Goal: Entertainment & Leisure: Browse casually

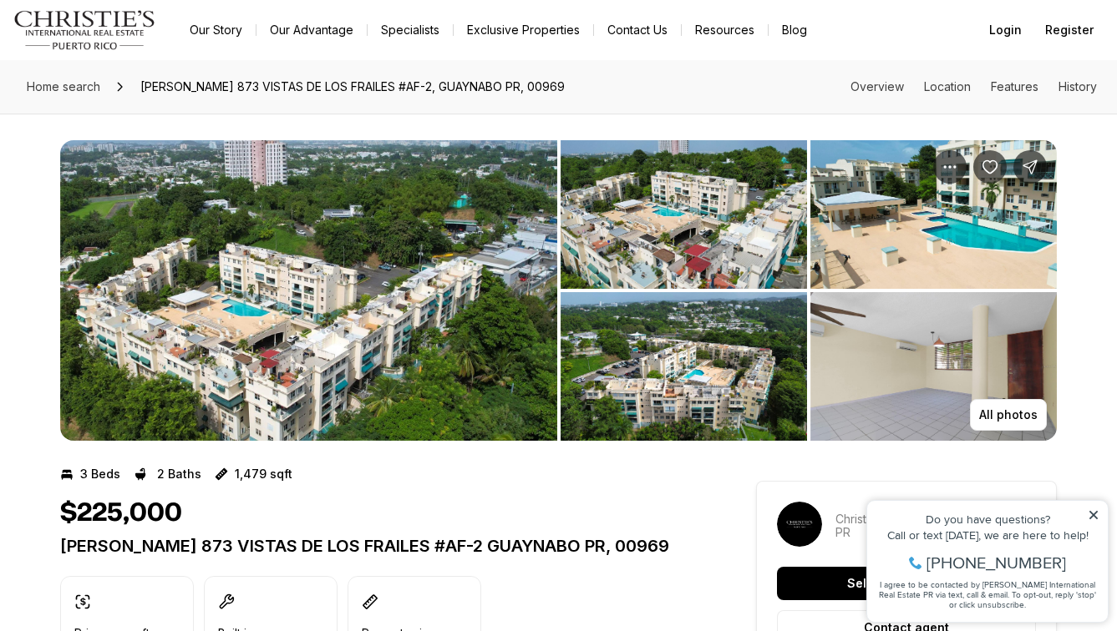
click at [319, 343] on img "View image gallery" at bounding box center [308, 290] width 497 height 301
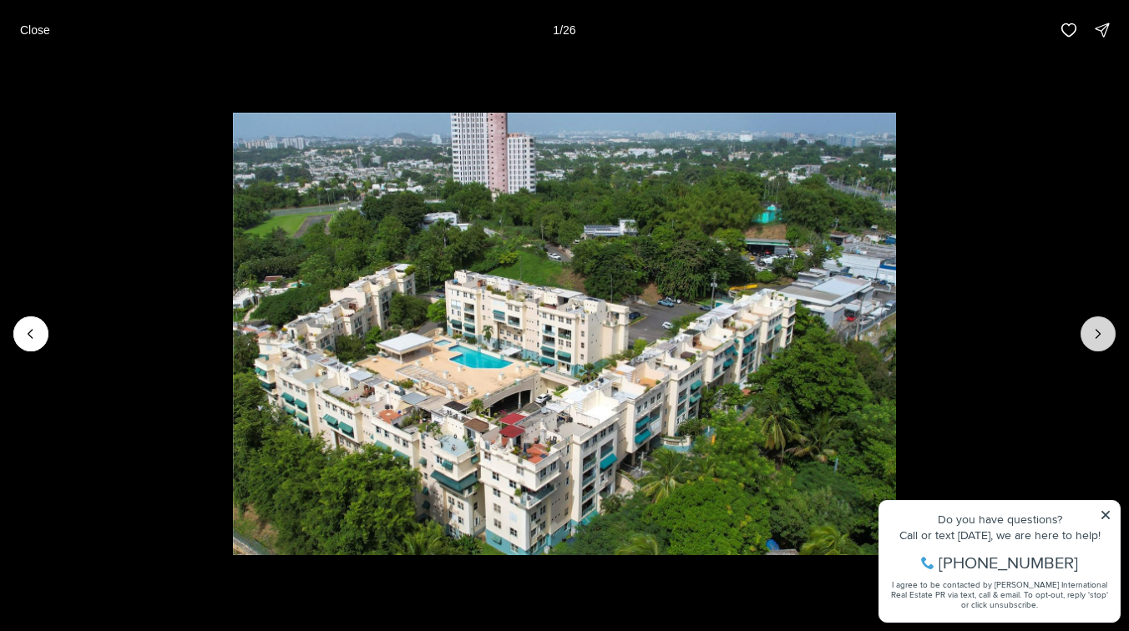
click at [1111, 334] on button "Next slide" at bounding box center [1098, 334] width 35 height 35
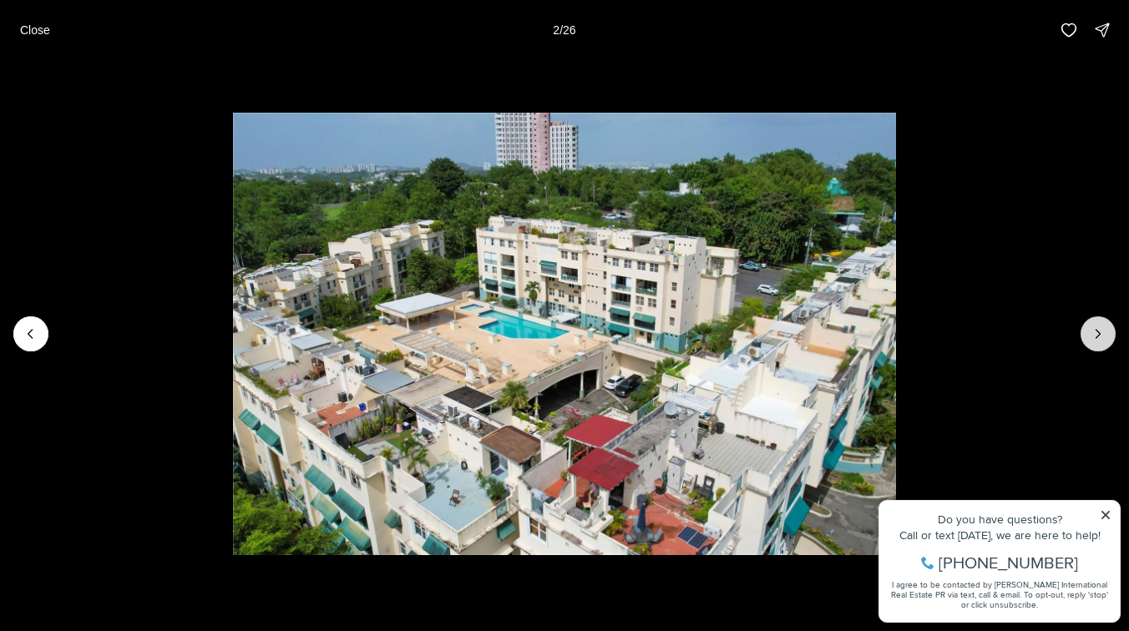
click at [1110, 335] on button "Next slide" at bounding box center [1098, 334] width 35 height 35
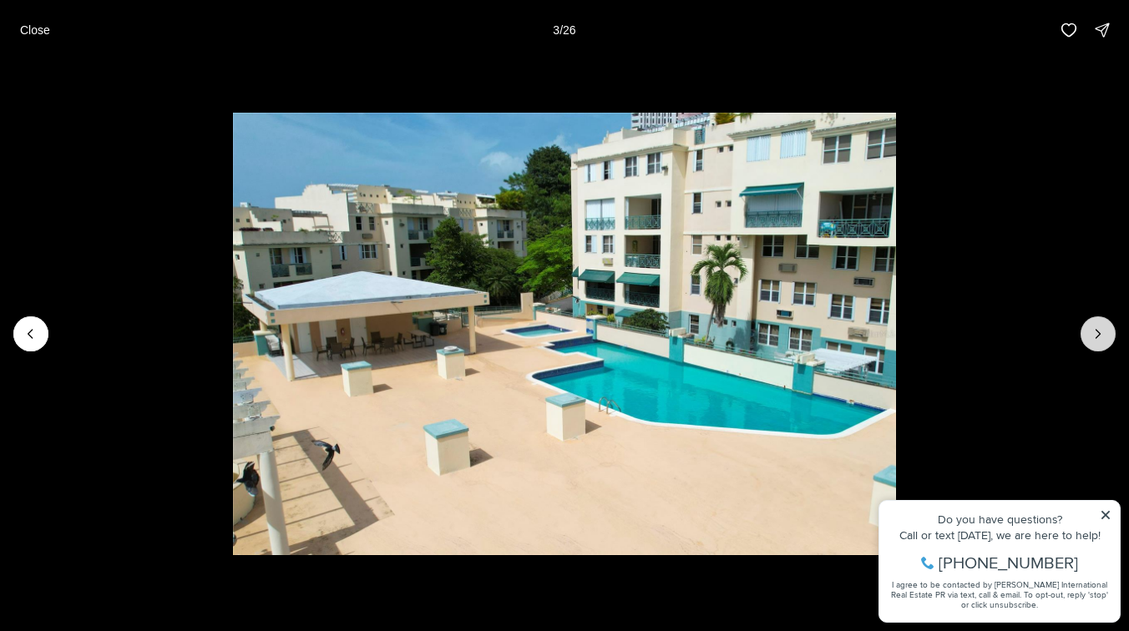
click at [1110, 335] on button "Next slide" at bounding box center [1098, 334] width 35 height 35
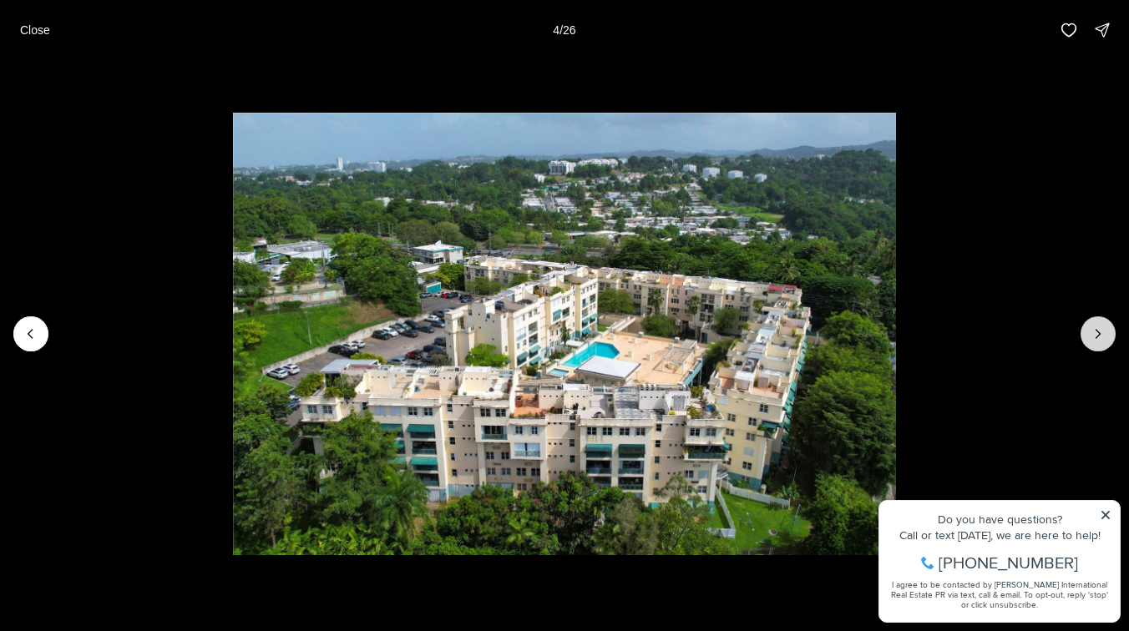
click at [1102, 332] on icon "Next slide" at bounding box center [1098, 334] width 17 height 17
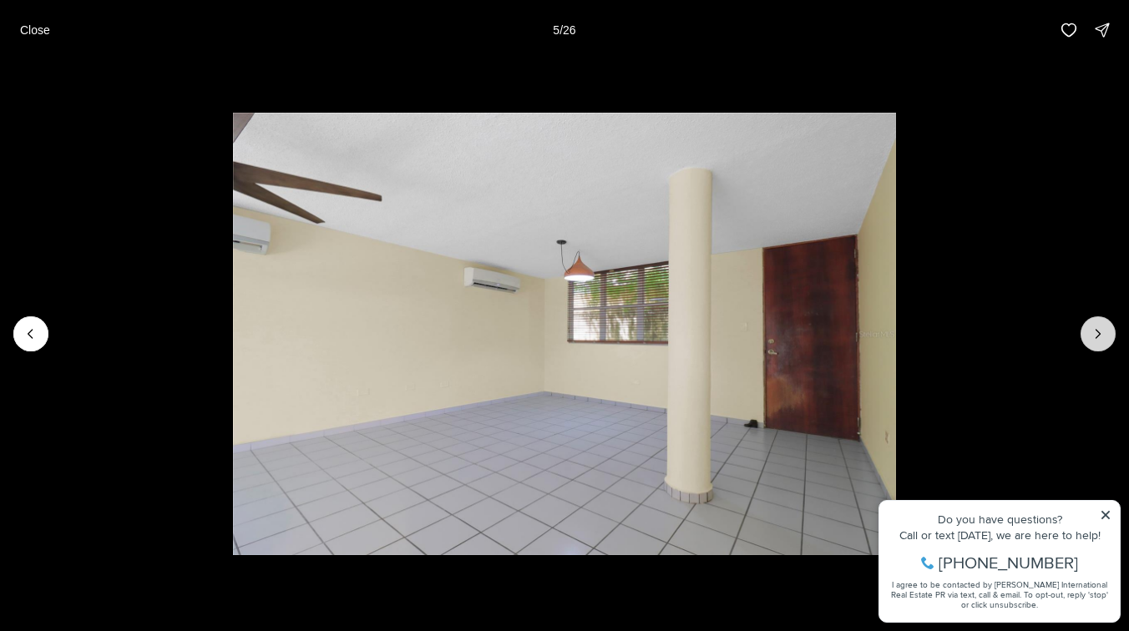
click at [1098, 328] on icon "Next slide" at bounding box center [1098, 334] width 17 height 17
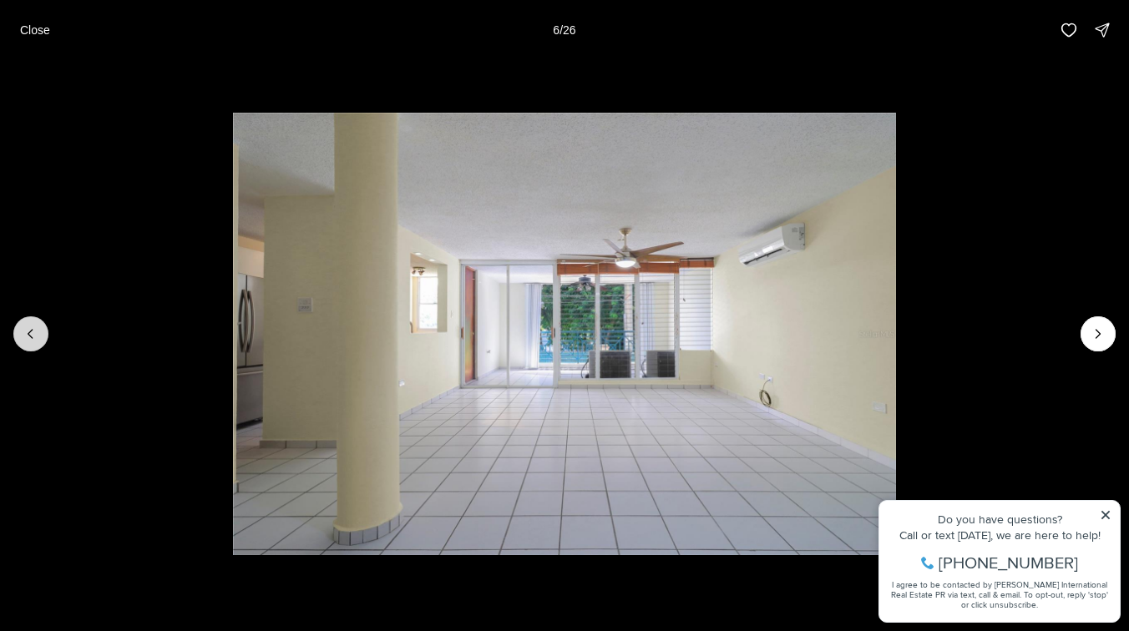
click at [39, 336] on button "Previous slide" at bounding box center [30, 334] width 35 height 35
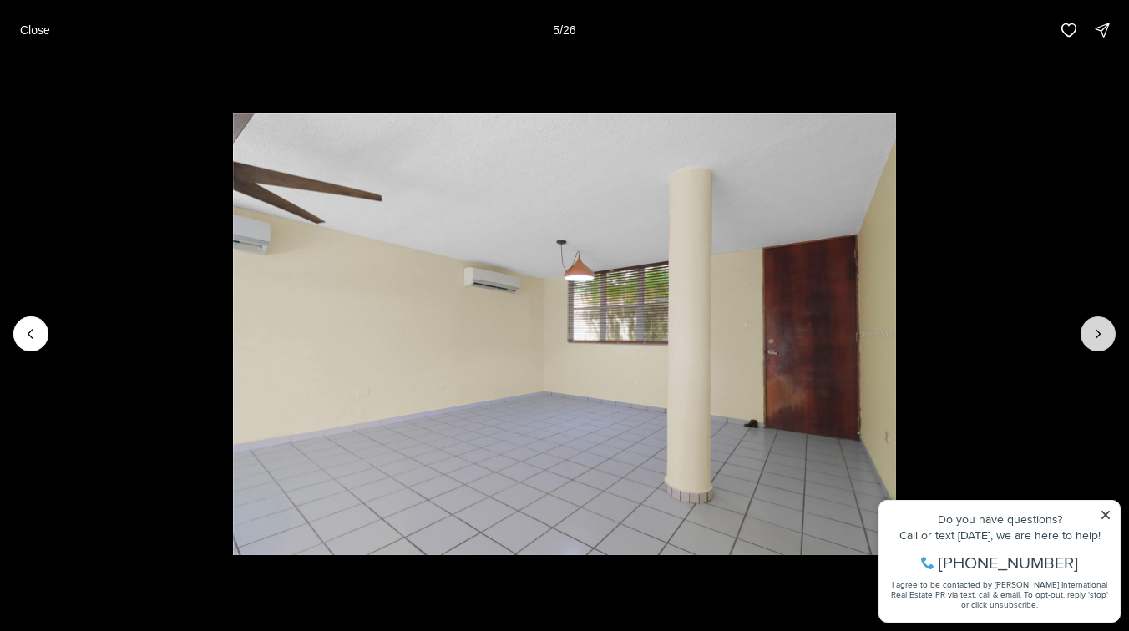
click at [1092, 337] on icon "Next slide" at bounding box center [1098, 334] width 17 height 17
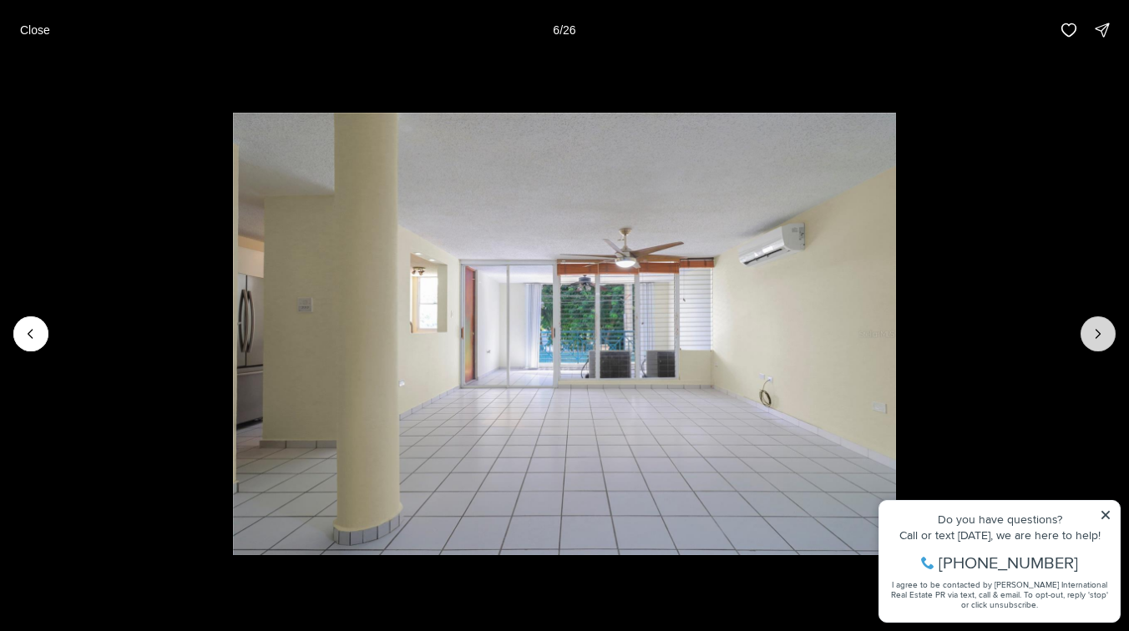
click at [1092, 337] on icon "Next slide" at bounding box center [1098, 334] width 17 height 17
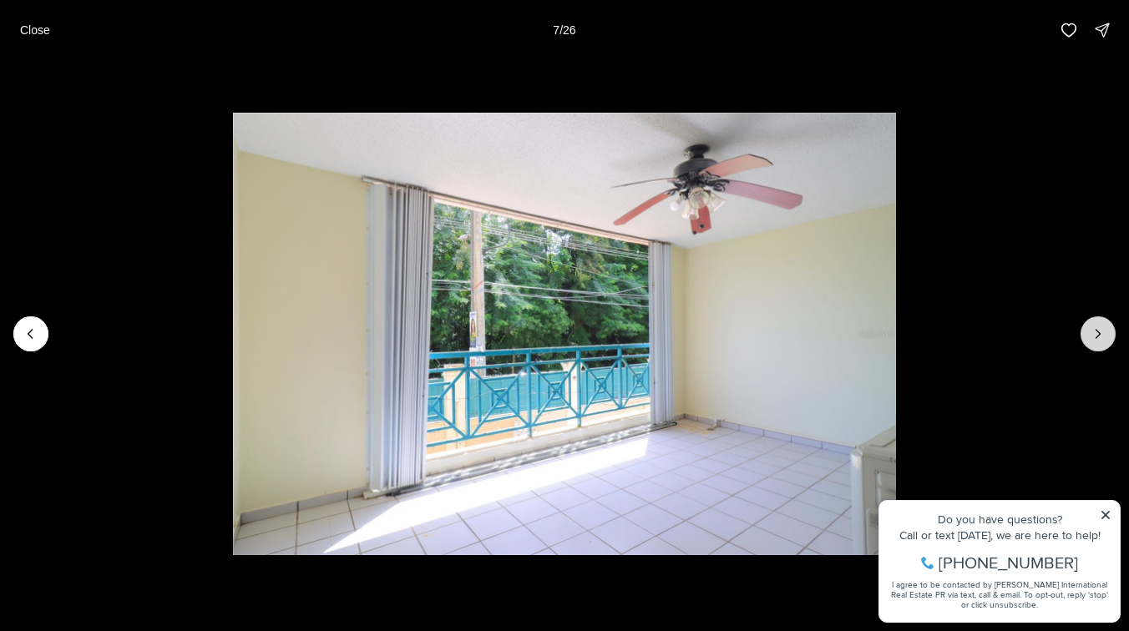
click at [1092, 337] on icon "Next slide" at bounding box center [1098, 334] width 17 height 17
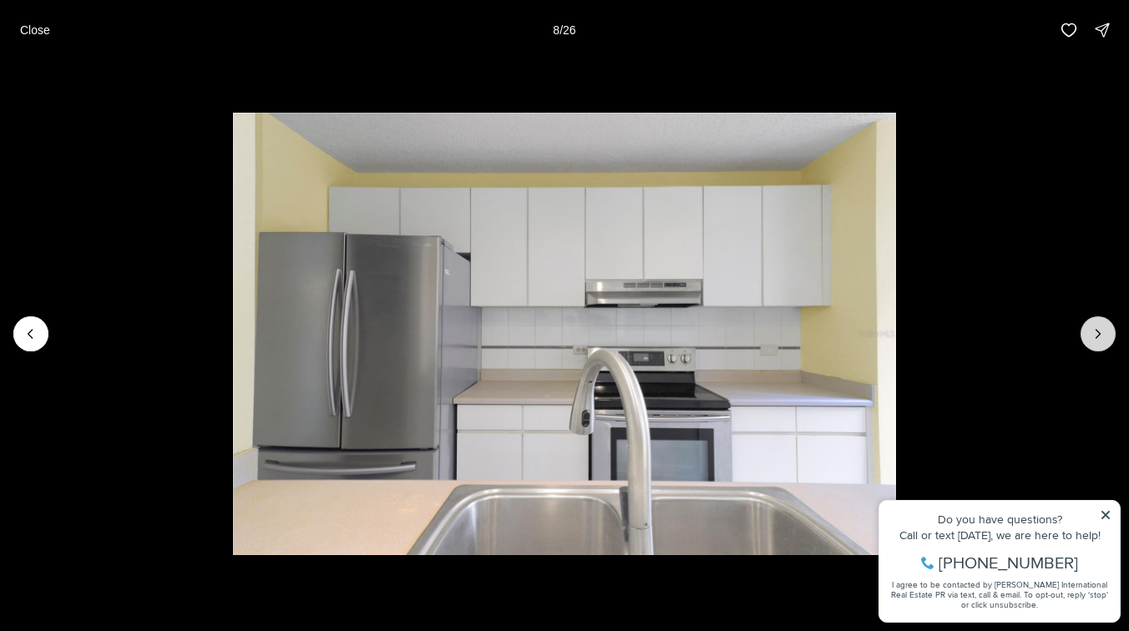
click at [1092, 337] on icon "Next slide" at bounding box center [1098, 334] width 17 height 17
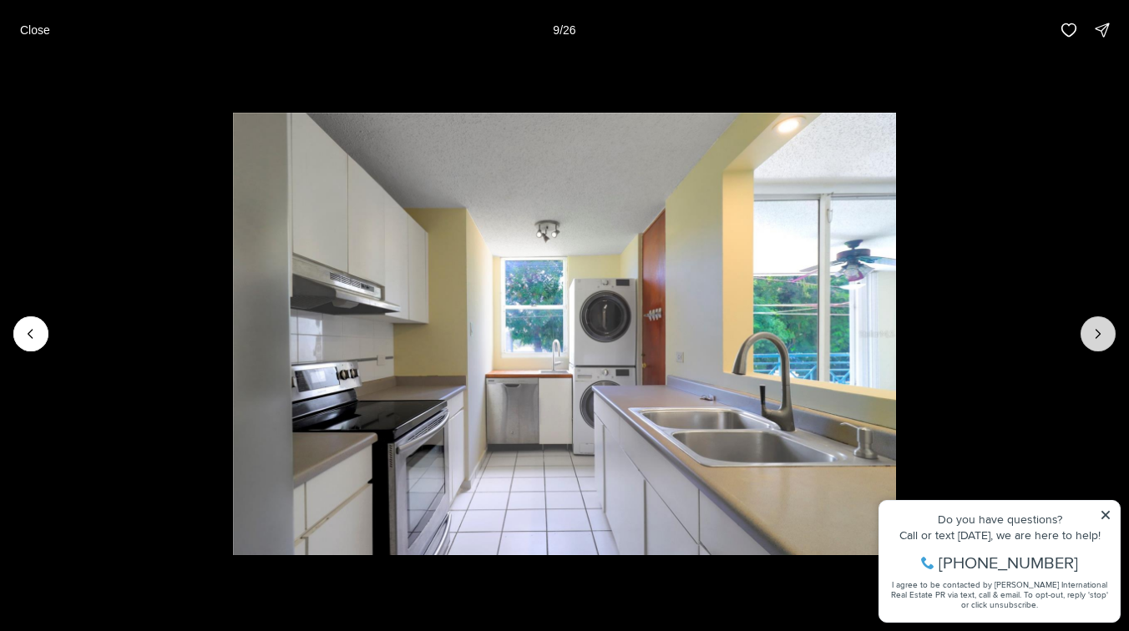
click at [1092, 337] on icon "Next slide" at bounding box center [1098, 334] width 17 height 17
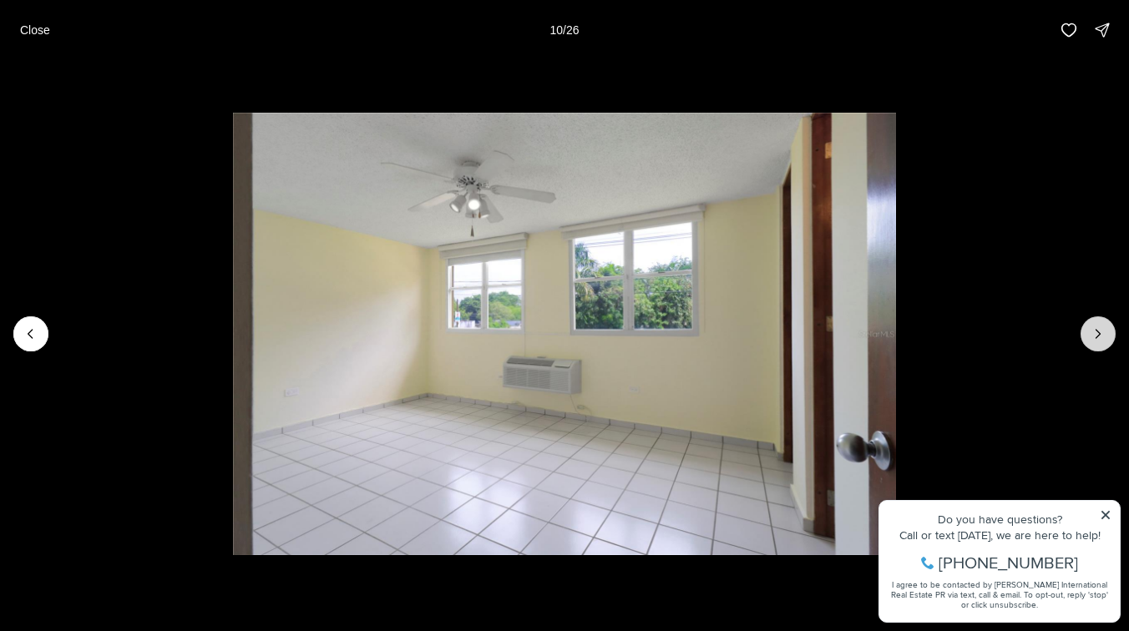
click at [1092, 337] on icon "Next slide" at bounding box center [1098, 334] width 17 height 17
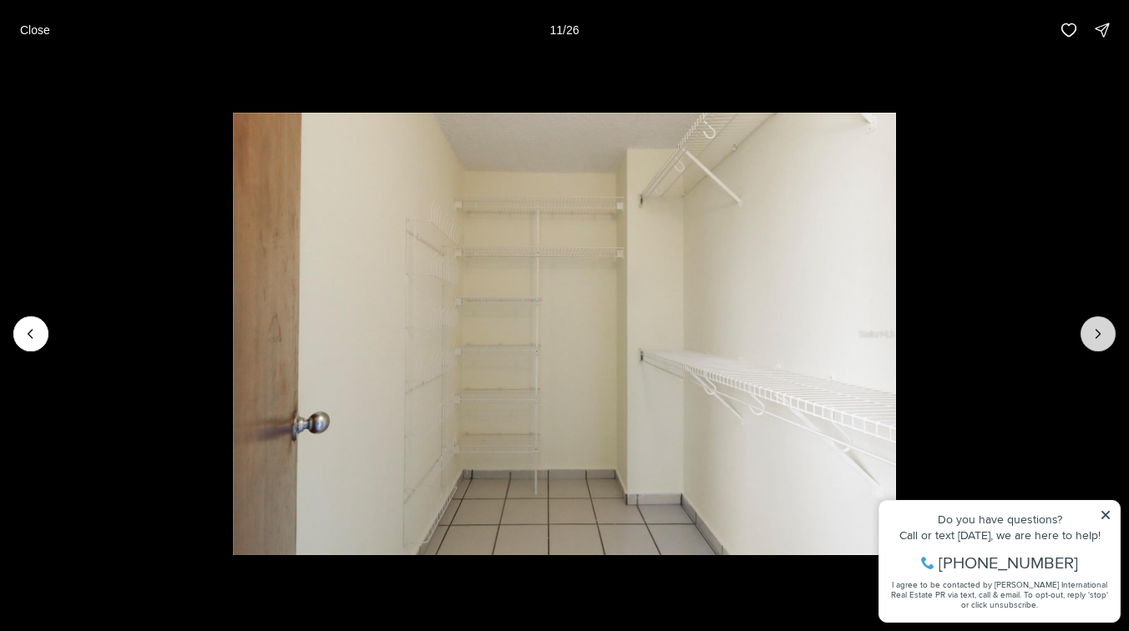
click at [1092, 337] on icon "Next slide" at bounding box center [1098, 334] width 17 height 17
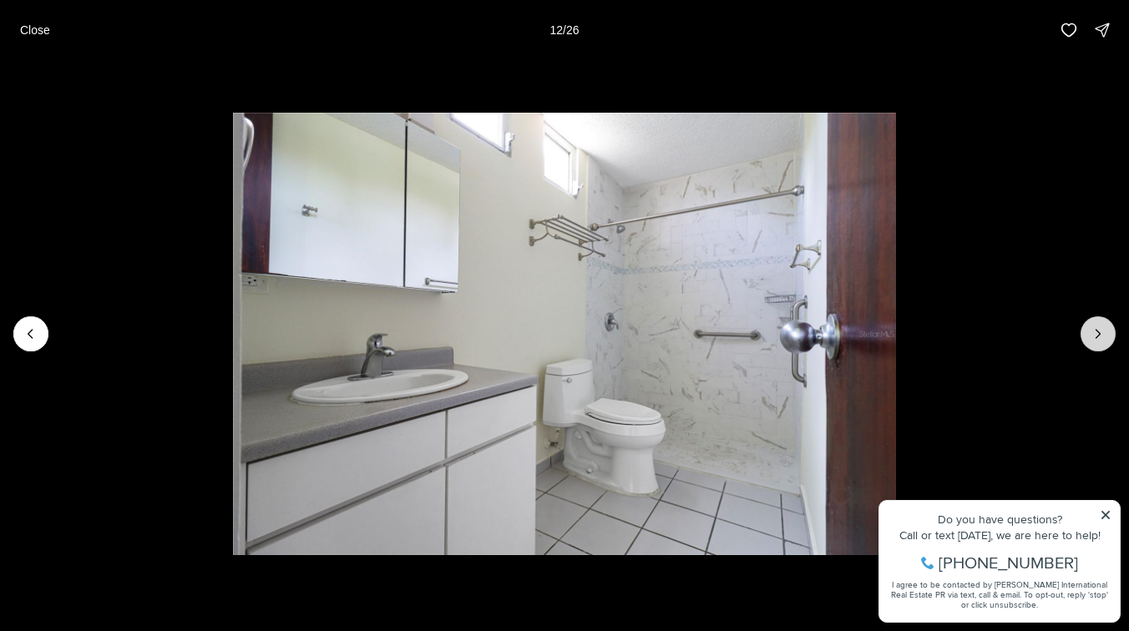
click at [1092, 337] on icon "Next slide" at bounding box center [1098, 334] width 17 height 17
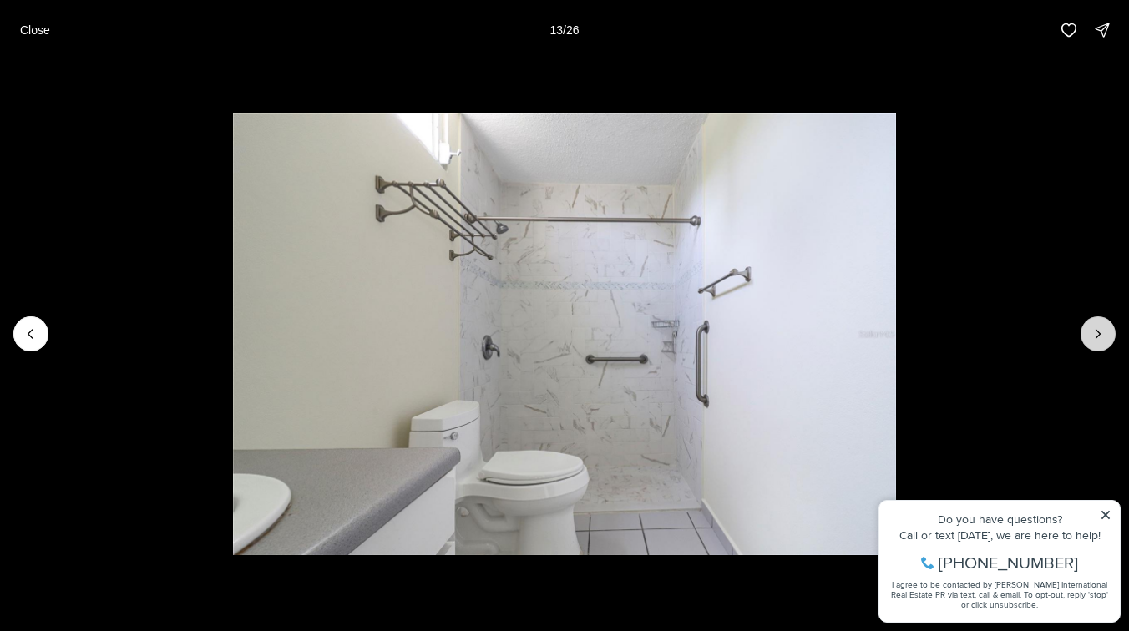
click at [1092, 337] on icon "Next slide" at bounding box center [1098, 334] width 17 height 17
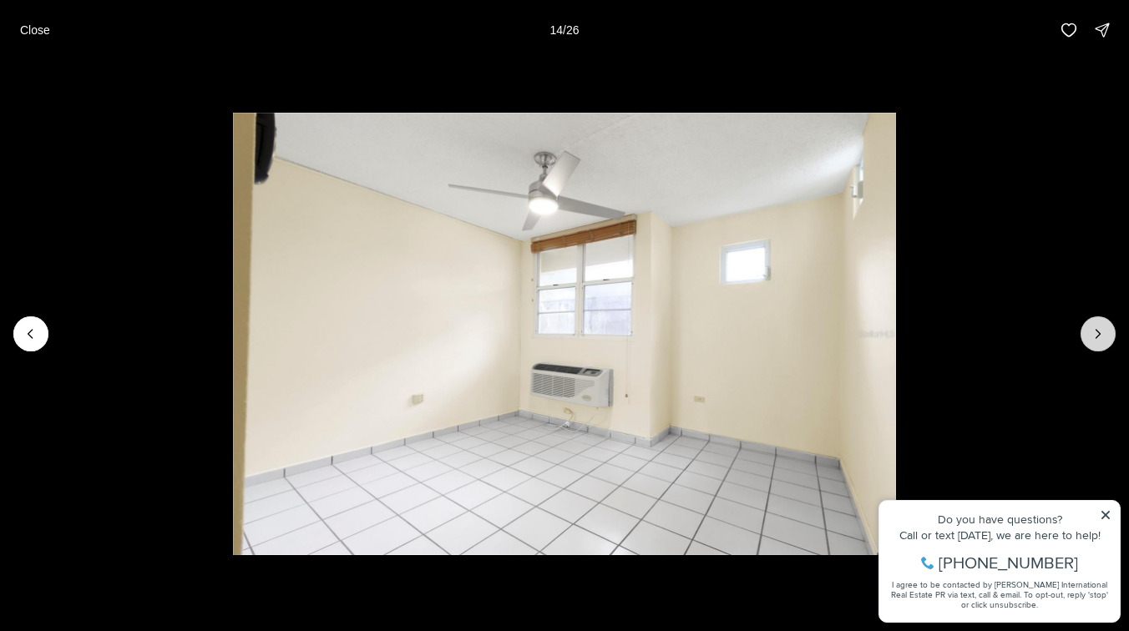
click at [1092, 337] on icon "Next slide" at bounding box center [1098, 334] width 17 height 17
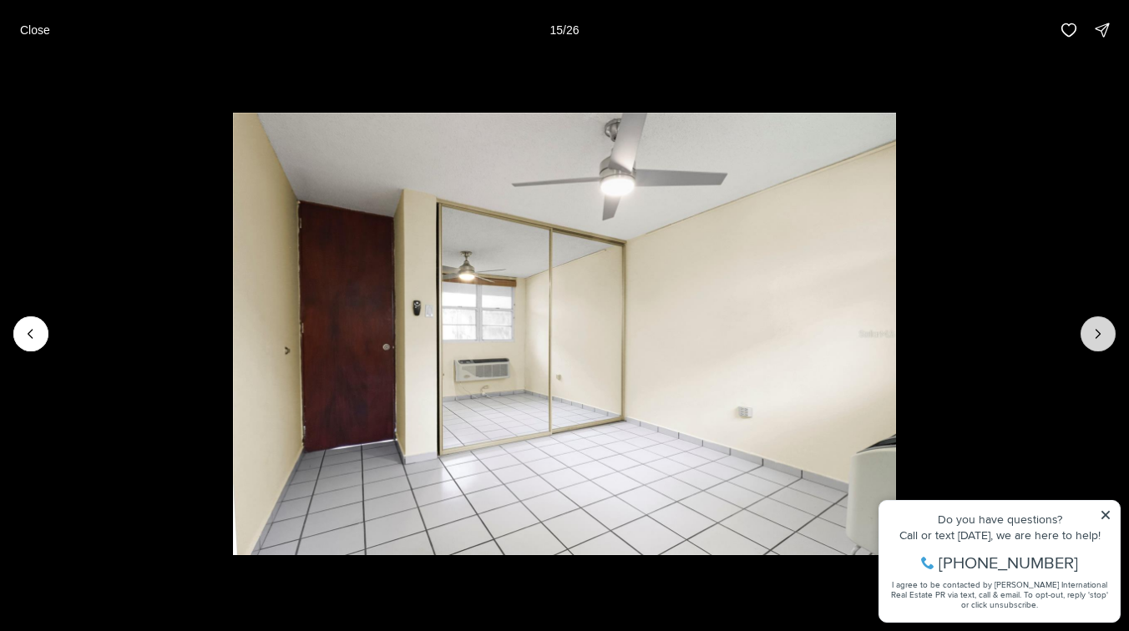
click at [1092, 337] on icon "Next slide" at bounding box center [1098, 334] width 17 height 17
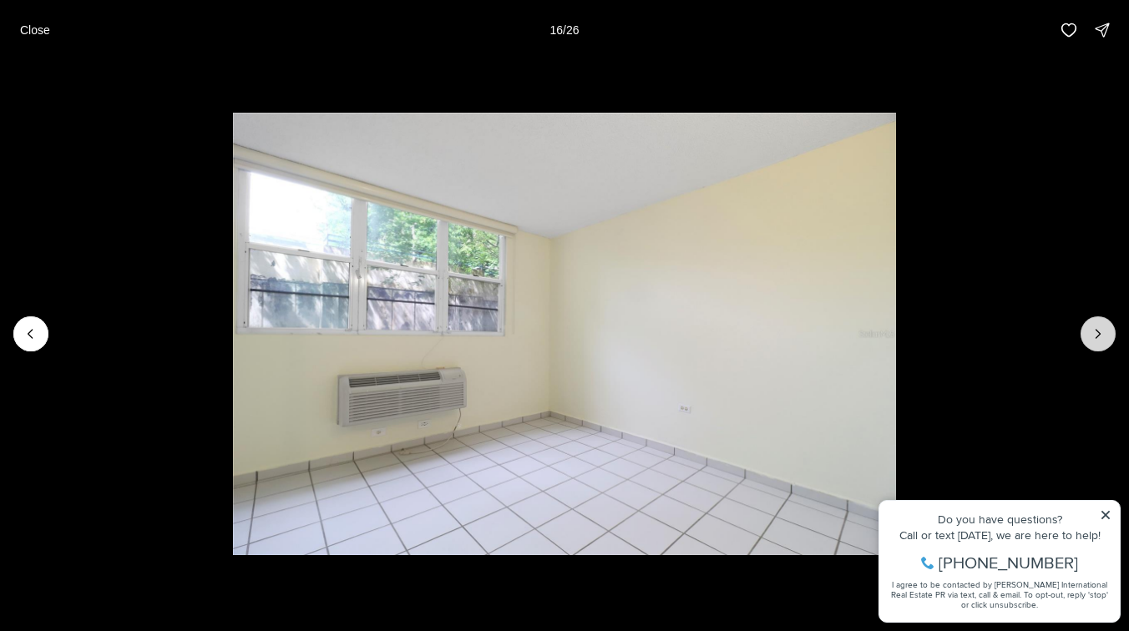
click at [1092, 337] on icon "Next slide" at bounding box center [1098, 334] width 17 height 17
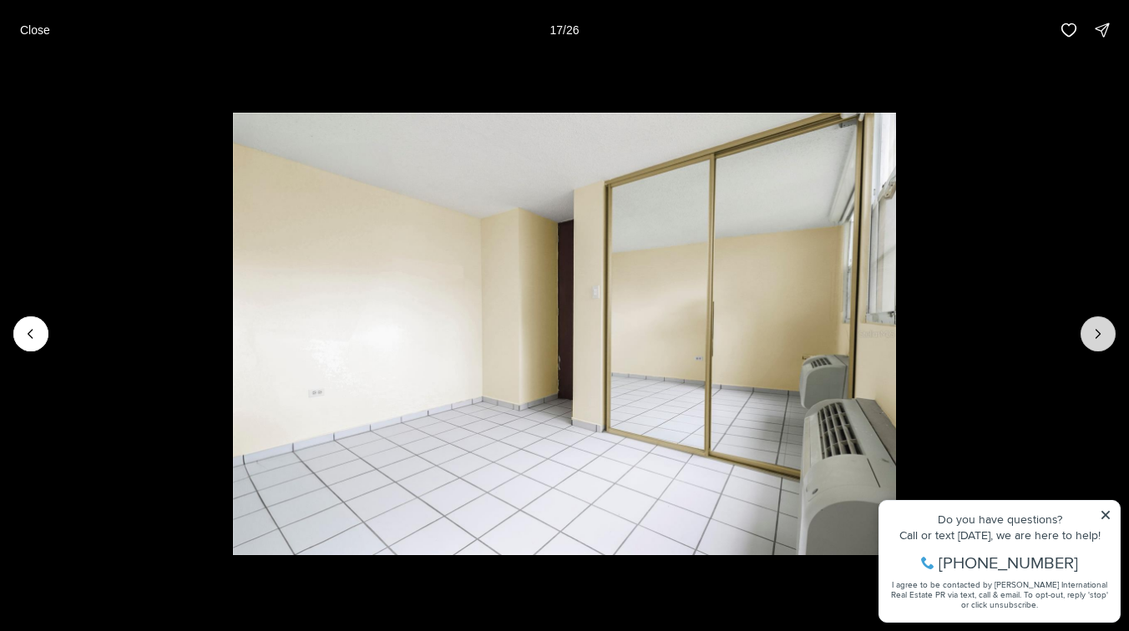
click at [1092, 337] on icon "Next slide" at bounding box center [1098, 334] width 17 height 17
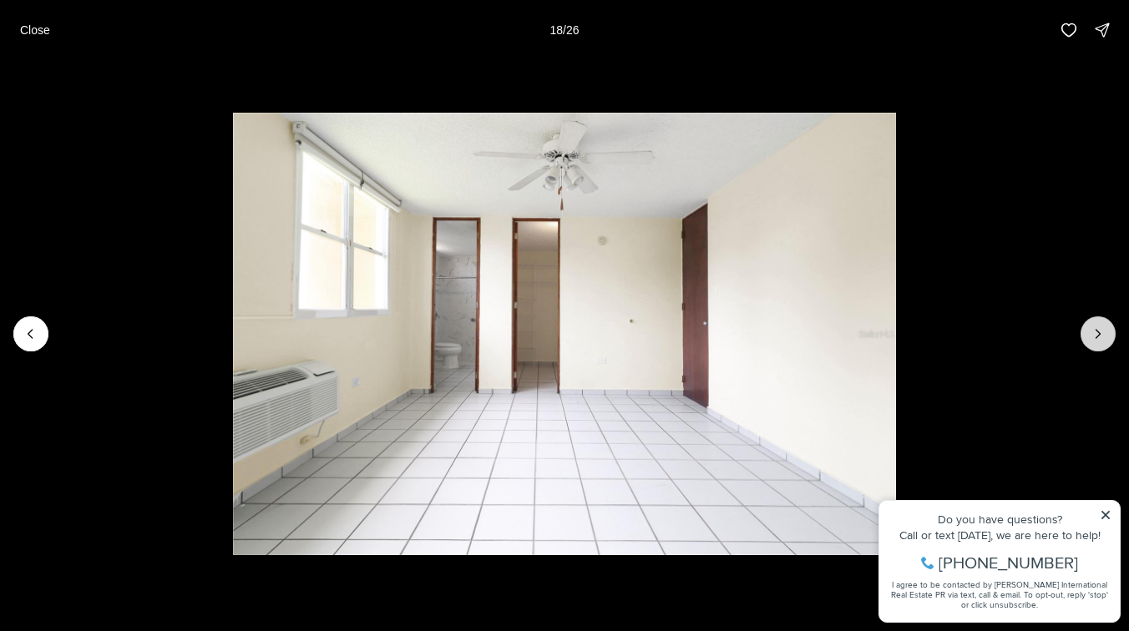
click at [1092, 337] on icon "Next slide" at bounding box center [1098, 334] width 17 height 17
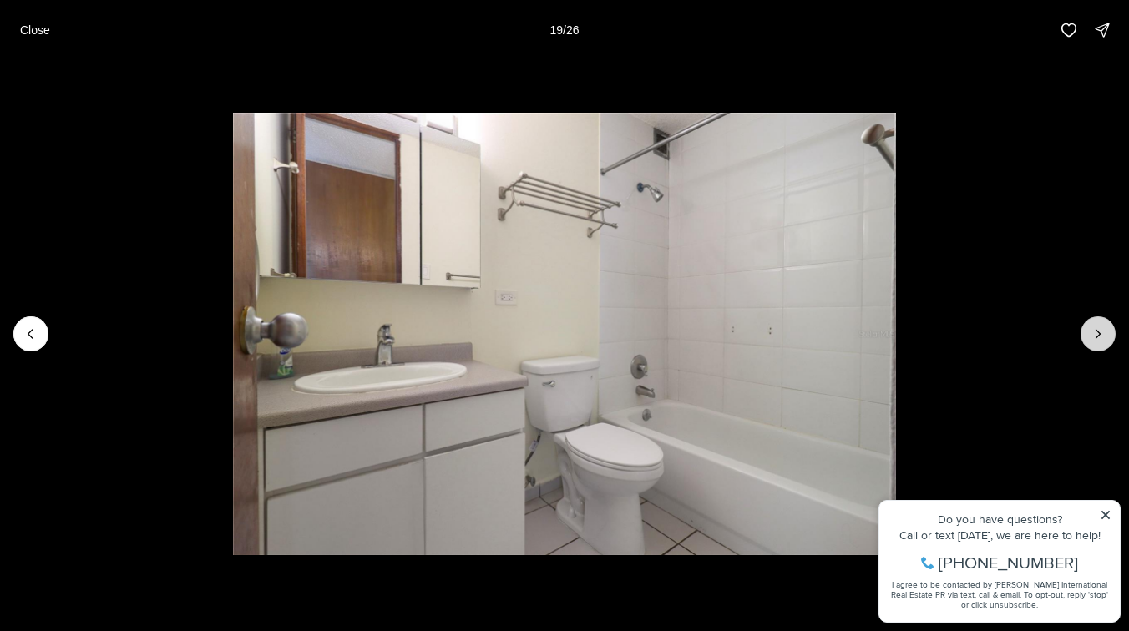
click at [1092, 337] on icon "Next slide" at bounding box center [1098, 334] width 17 height 17
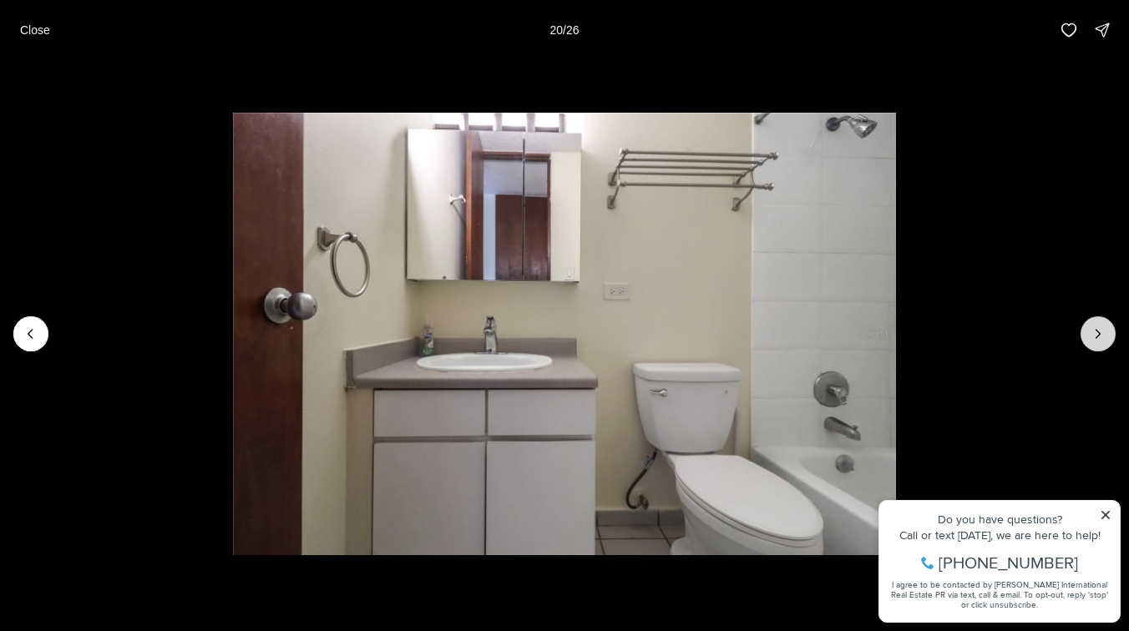
click at [1092, 337] on icon "Next slide" at bounding box center [1098, 334] width 17 height 17
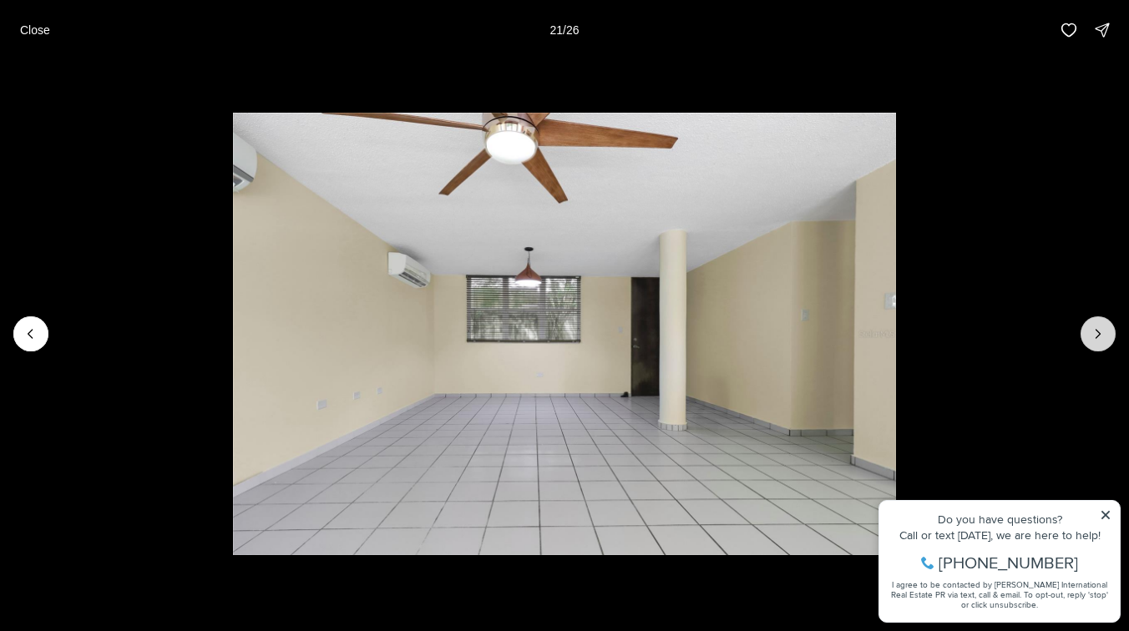
click at [1092, 337] on icon "Next slide" at bounding box center [1098, 334] width 17 height 17
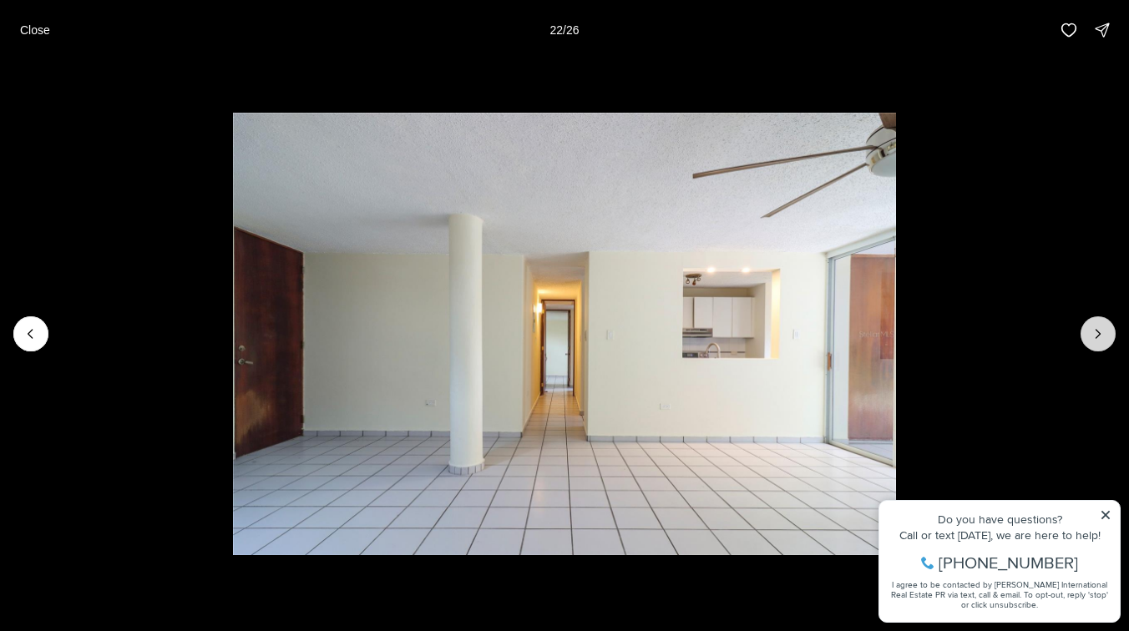
click at [1092, 337] on icon "Next slide" at bounding box center [1098, 334] width 17 height 17
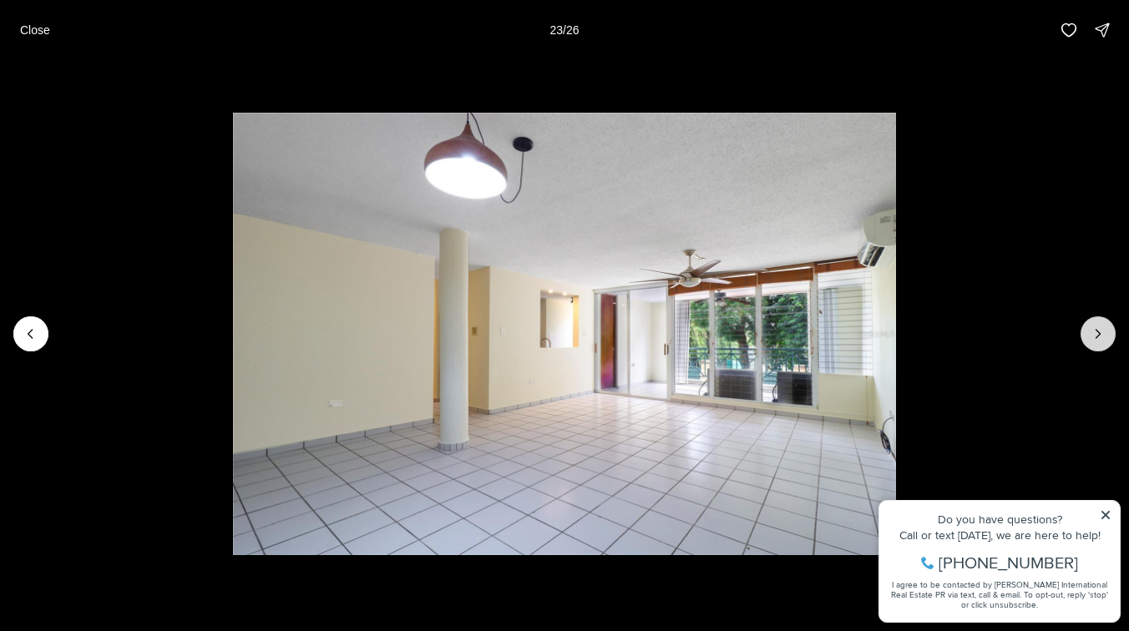
click at [1092, 337] on icon "Next slide" at bounding box center [1098, 334] width 17 height 17
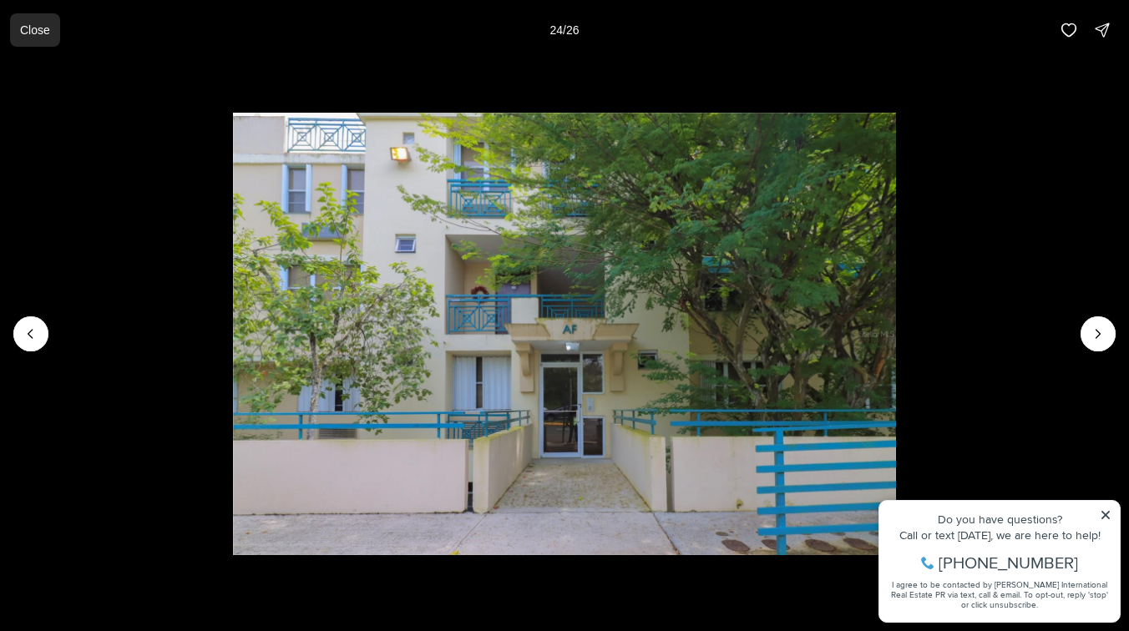
click at [36, 34] on p "Close" at bounding box center [35, 29] width 30 height 13
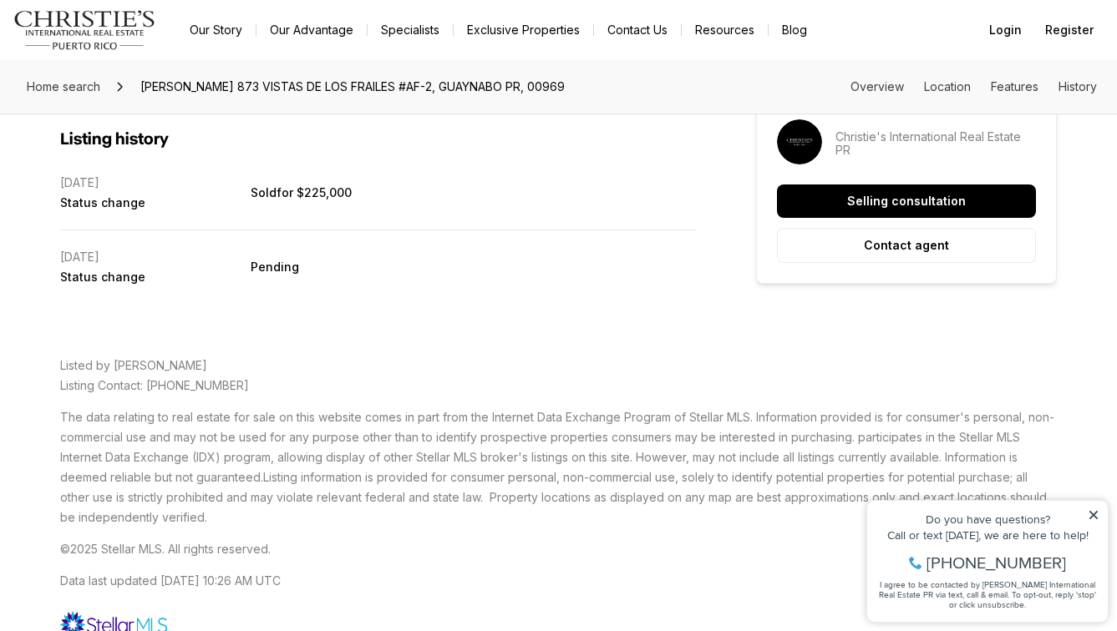
scroll to position [3193, 0]
